Goal: Task Accomplishment & Management: Manage account settings

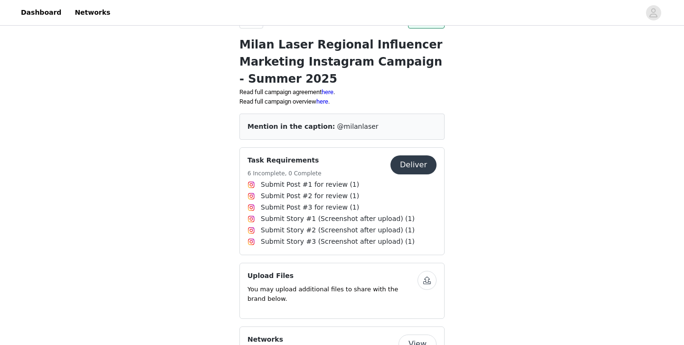
scroll to position [218, 0]
click at [412, 167] on button "Deliver" at bounding box center [413, 164] width 46 height 19
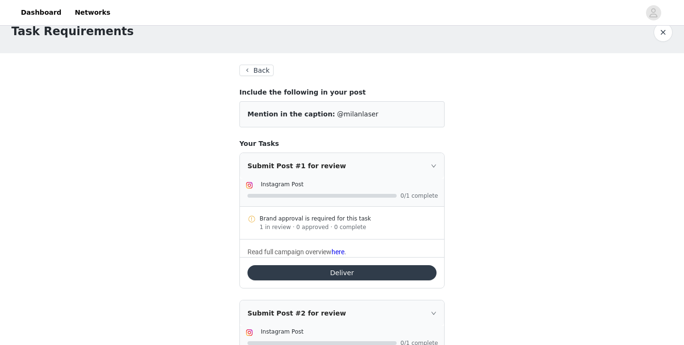
scroll to position [17, 0]
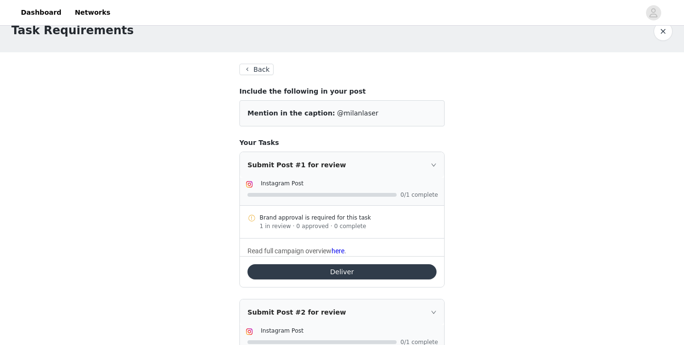
drag, startPoint x: 268, startPoint y: 225, endPoint x: 346, endPoint y: 228, distance: 78.4
click at [346, 228] on div "1 in review · 0 approved · 0 complete" at bounding box center [348, 226] width 177 height 9
click at [377, 228] on div "1 in review · 0 approved · 0 complete" at bounding box center [348, 226] width 177 height 9
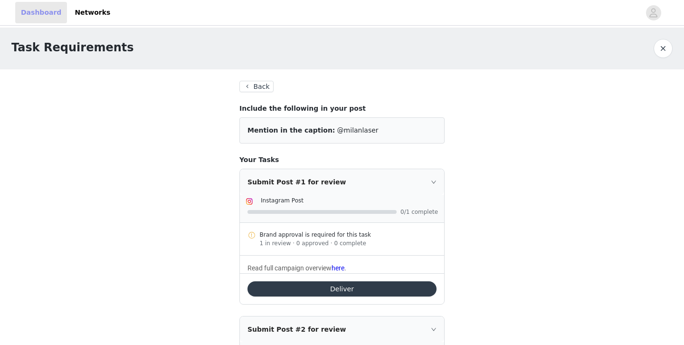
scroll to position [218, 0]
